Goal: Transaction & Acquisition: Purchase product/service

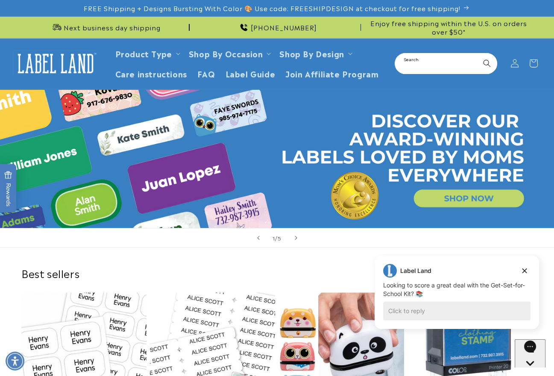
click at [424, 66] on input "Search" at bounding box center [446, 63] width 101 height 19
type input "****"
click at [478, 54] on button "Search" at bounding box center [487, 63] width 19 height 19
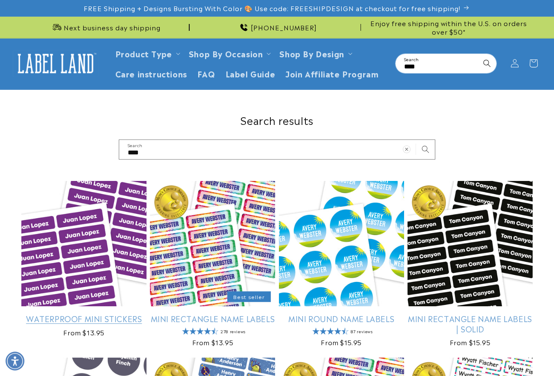
click at [88, 313] on link "Waterproof Mini Stickers" at bounding box center [83, 318] width 125 height 10
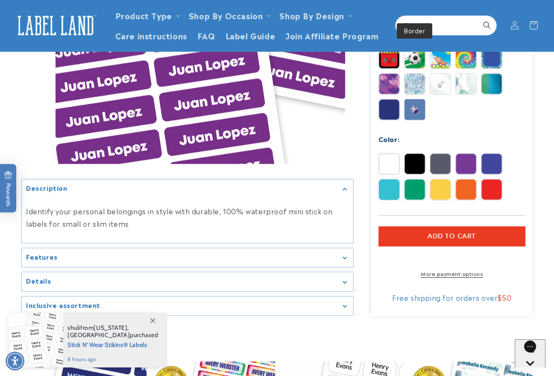
scroll to position [332, 0]
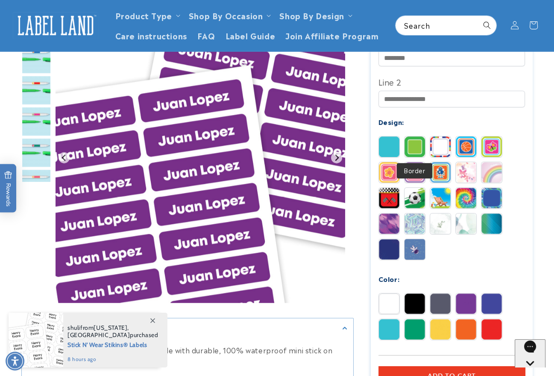
click at [422, 150] on img at bounding box center [415, 146] width 21 height 21
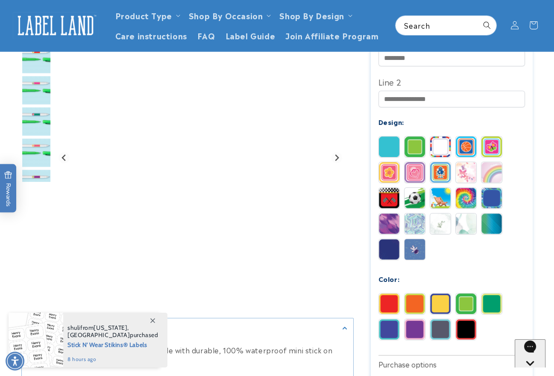
click at [470, 337] on img at bounding box center [466, 329] width 21 height 21
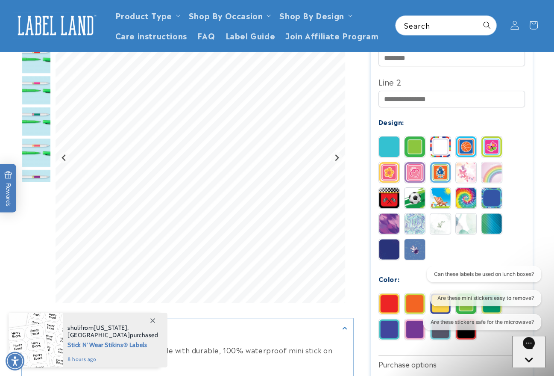
scroll to position [0, 0]
